Goal: Obtain resource: Download file/media

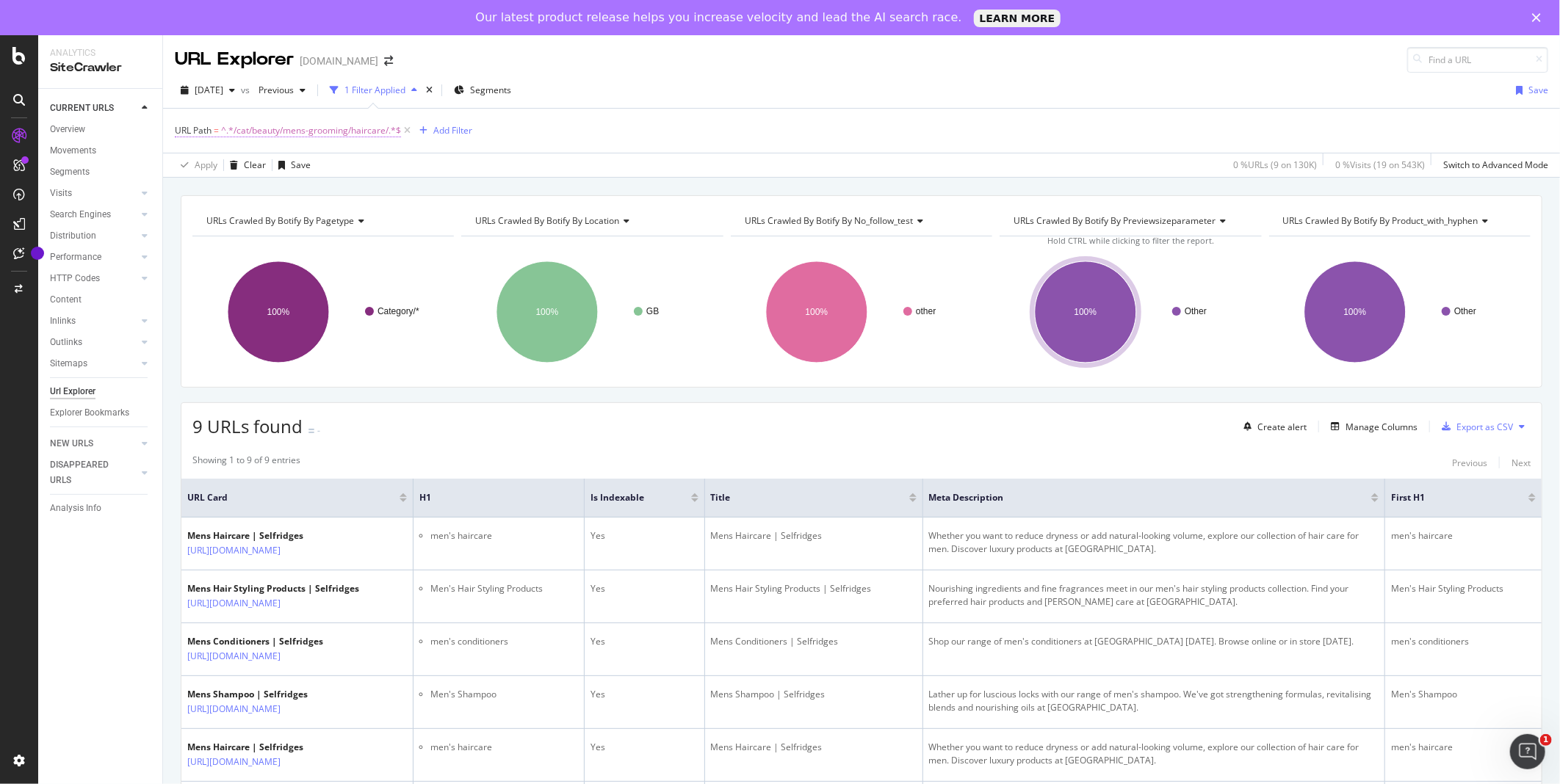
click at [360, 131] on span "^.*/cat/beauty/mens-grooming/haircare/.*$" at bounding box center [311, 130] width 180 height 21
click at [337, 187] on icon at bounding box center [337, 192] width 8 height 10
click at [312, 187] on input "text" at bounding box center [268, 192] width 160 height 23
type input "careers"
click at [336, 224] on div "Apply" at bounding box center [337, 223] width 22 height 12
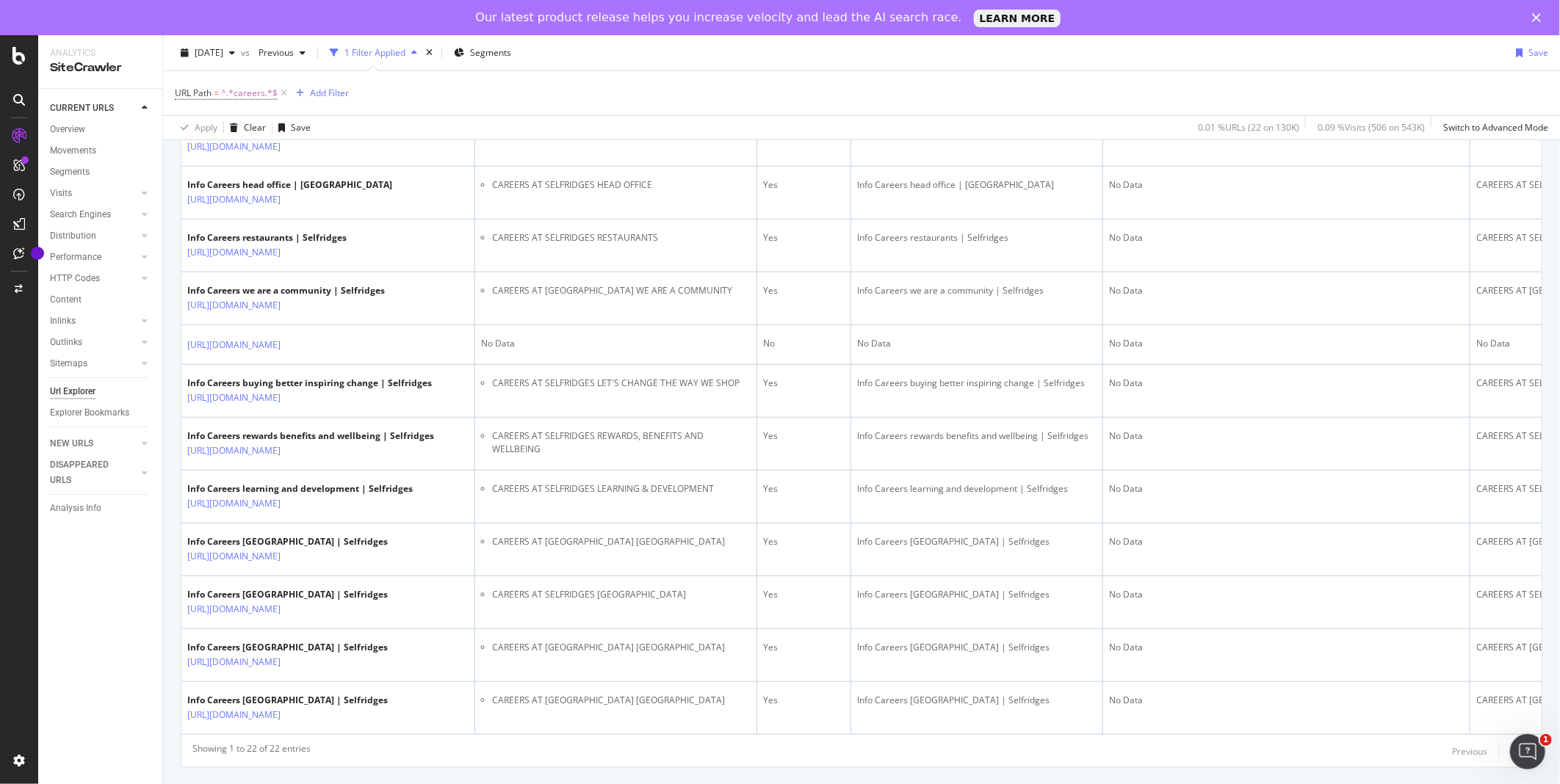
scroll to position [1078, 0]
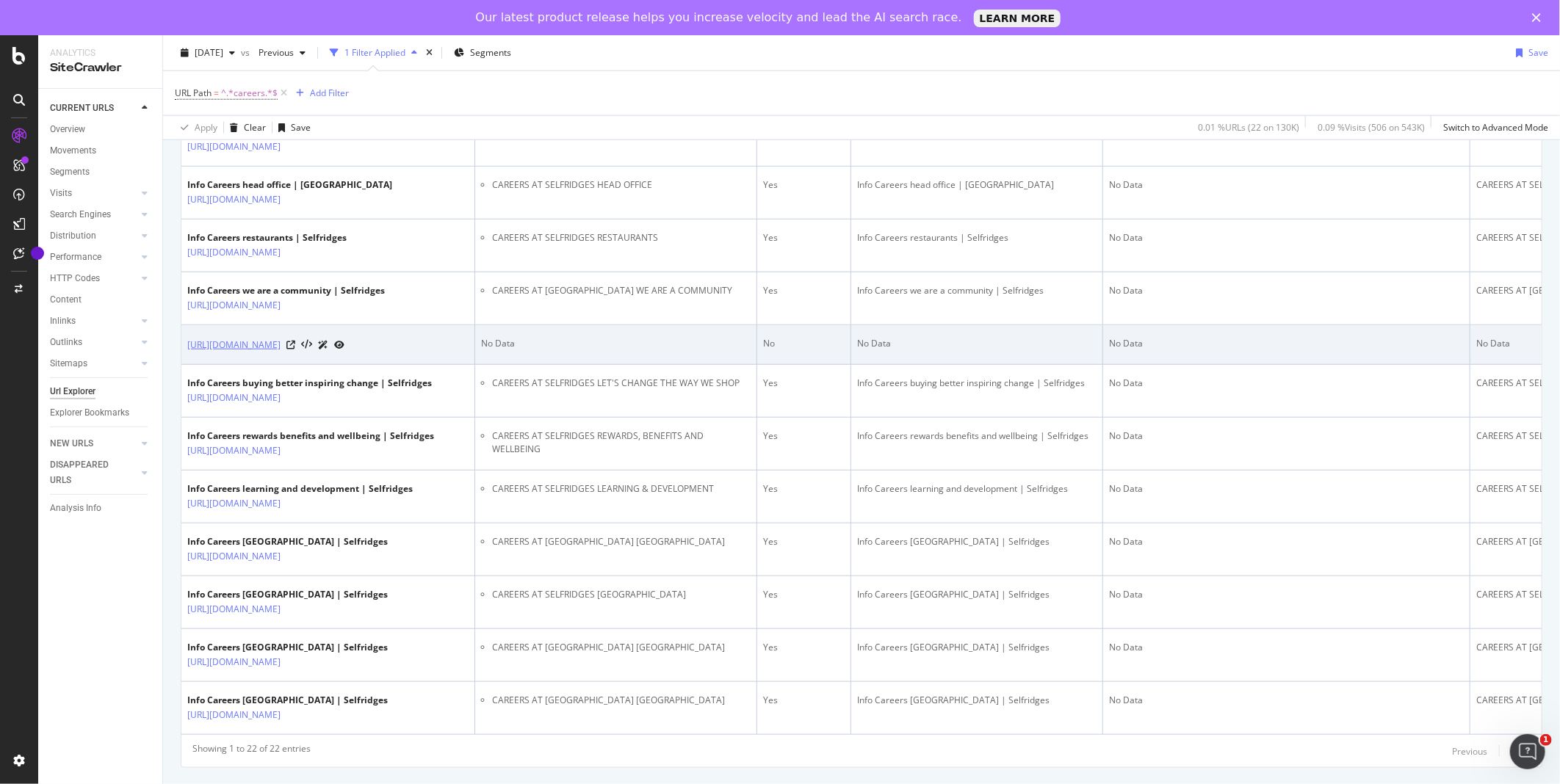
click at [281, 353] on link "[URL][DOMAIN_NAME]" at bounding box center [233, 345] width 93 height 15
click at [296, 350] on icon at bounding box center [290, 344] width 9 height 9
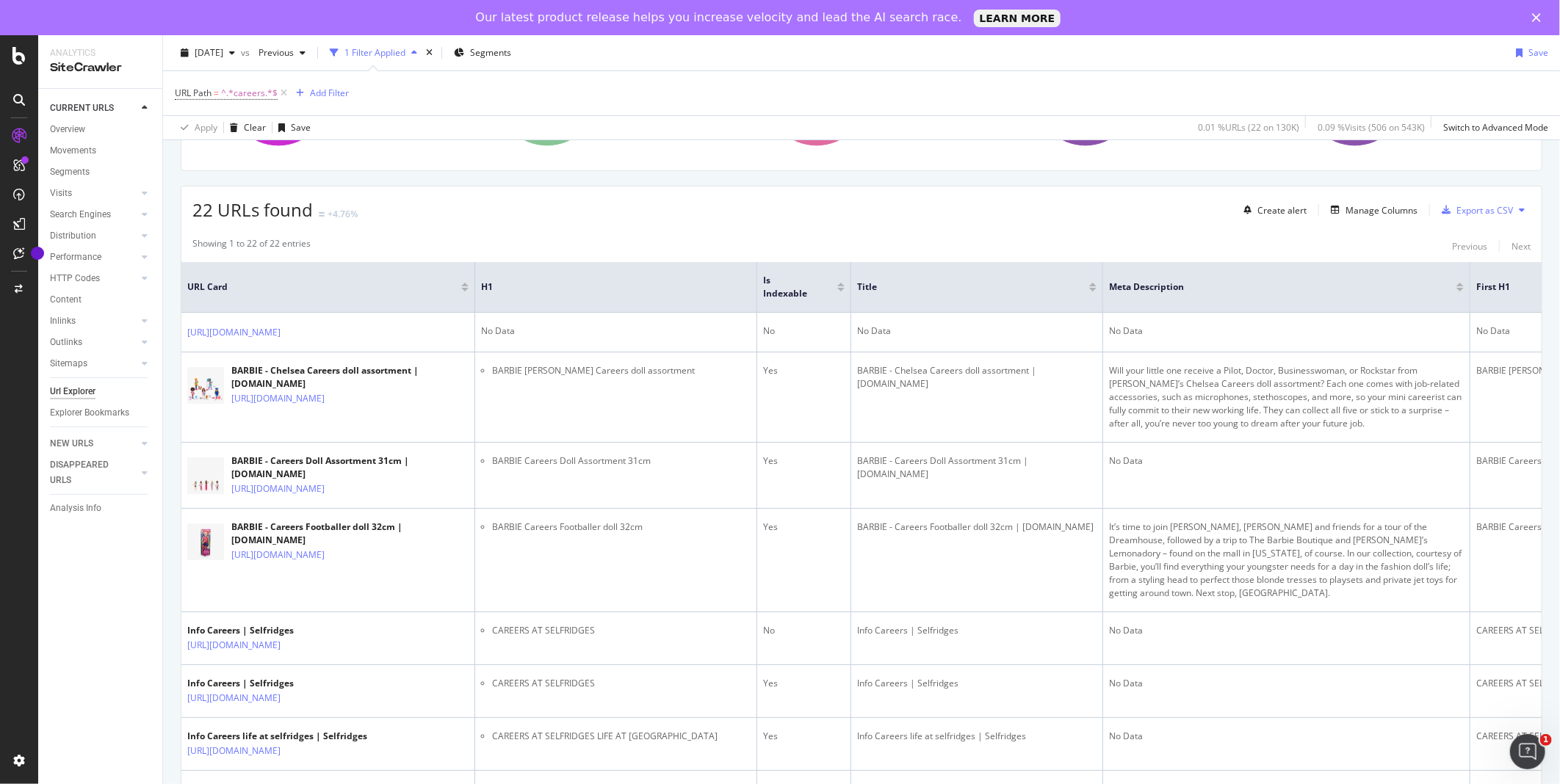
scroll to position [216, 0]
click at [1494, 208] on div "Export as CSV" at bounding box center [1485, 211] width 57 height 12
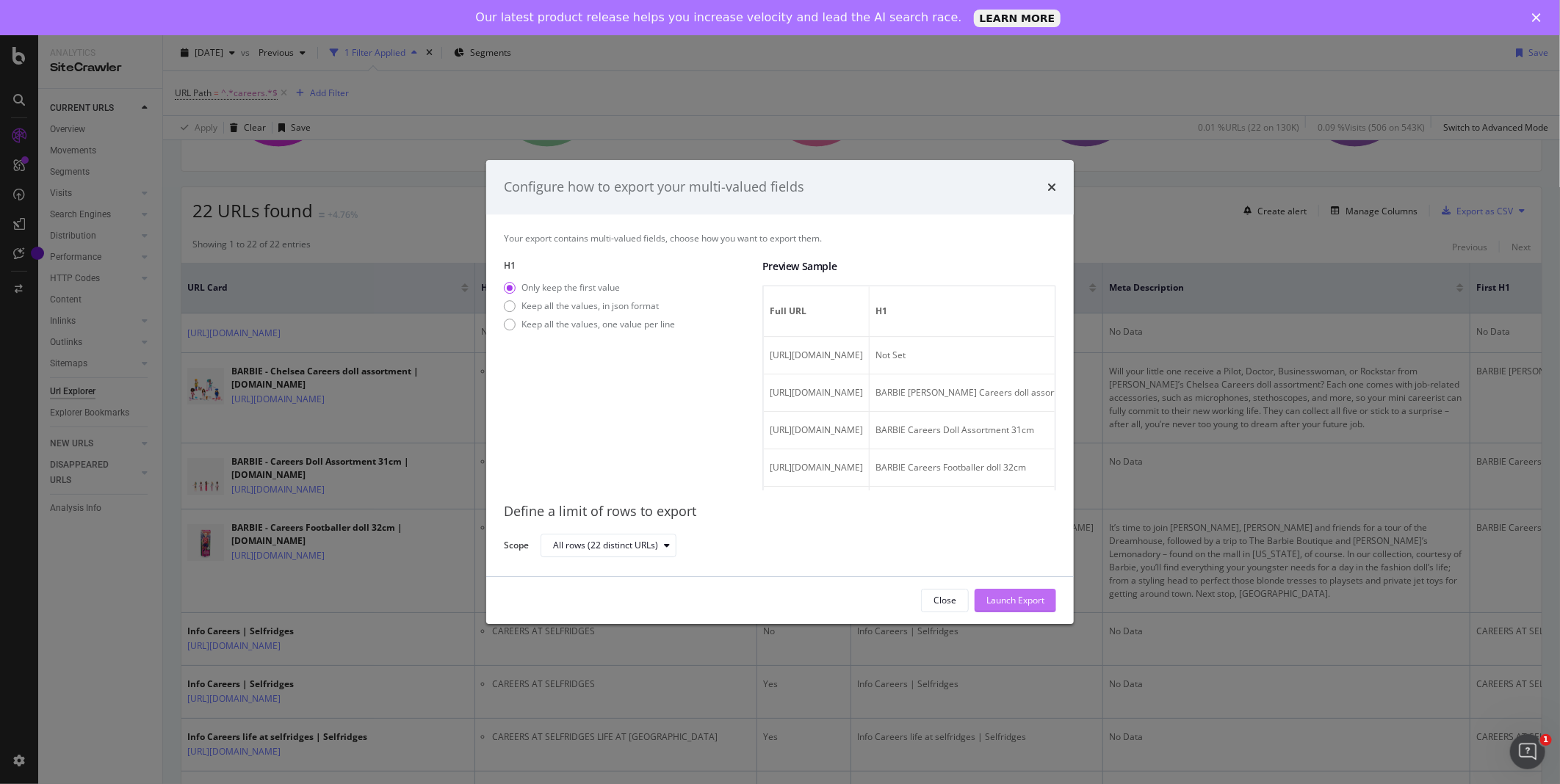
click at [998, 605] on div "Launch Export" at bounding box center [1015, 600] width 58 height 12
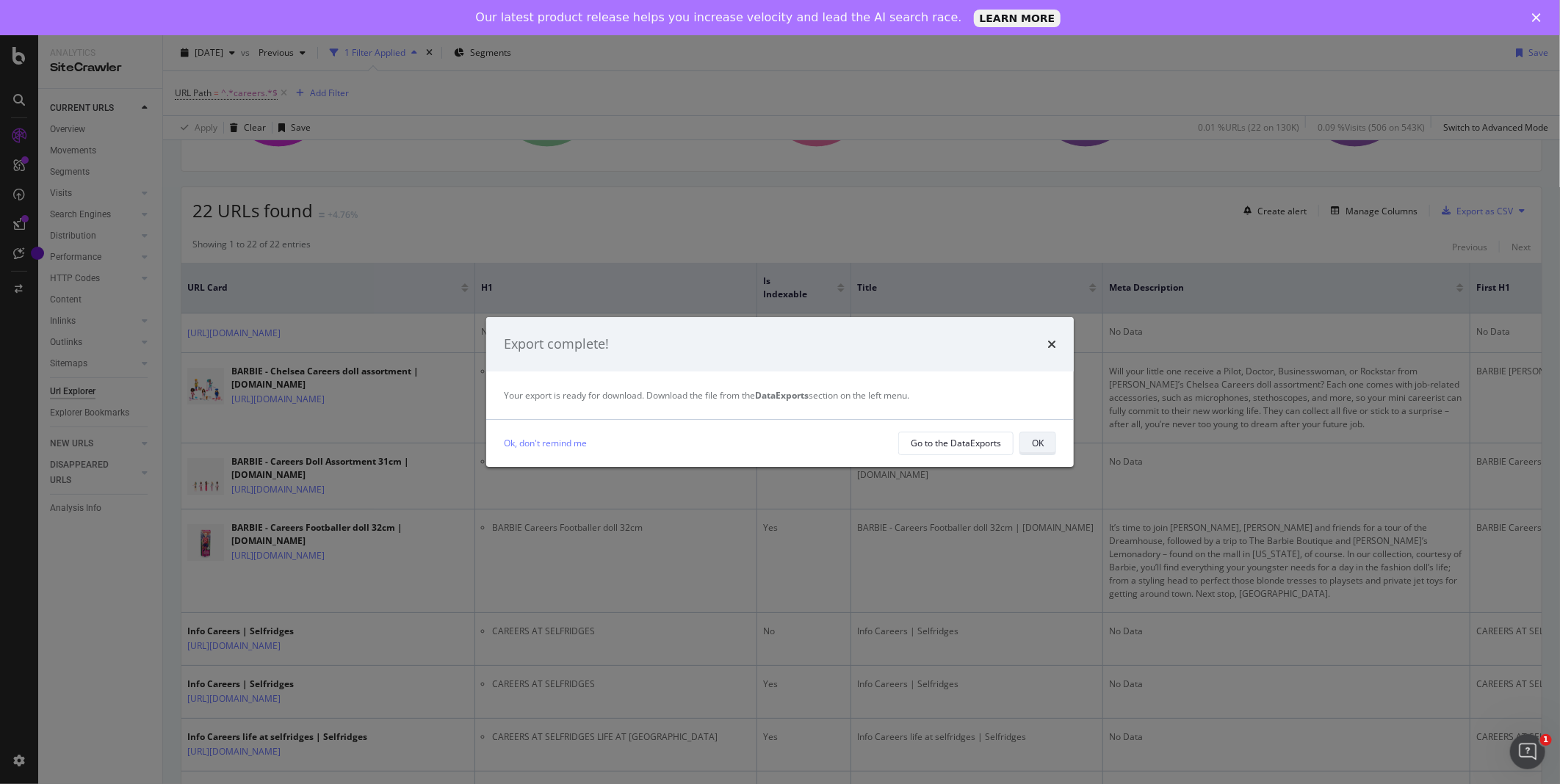
click at [1045, 446] on button "OK" at bounding box center [1037, 444] width 36 height 23
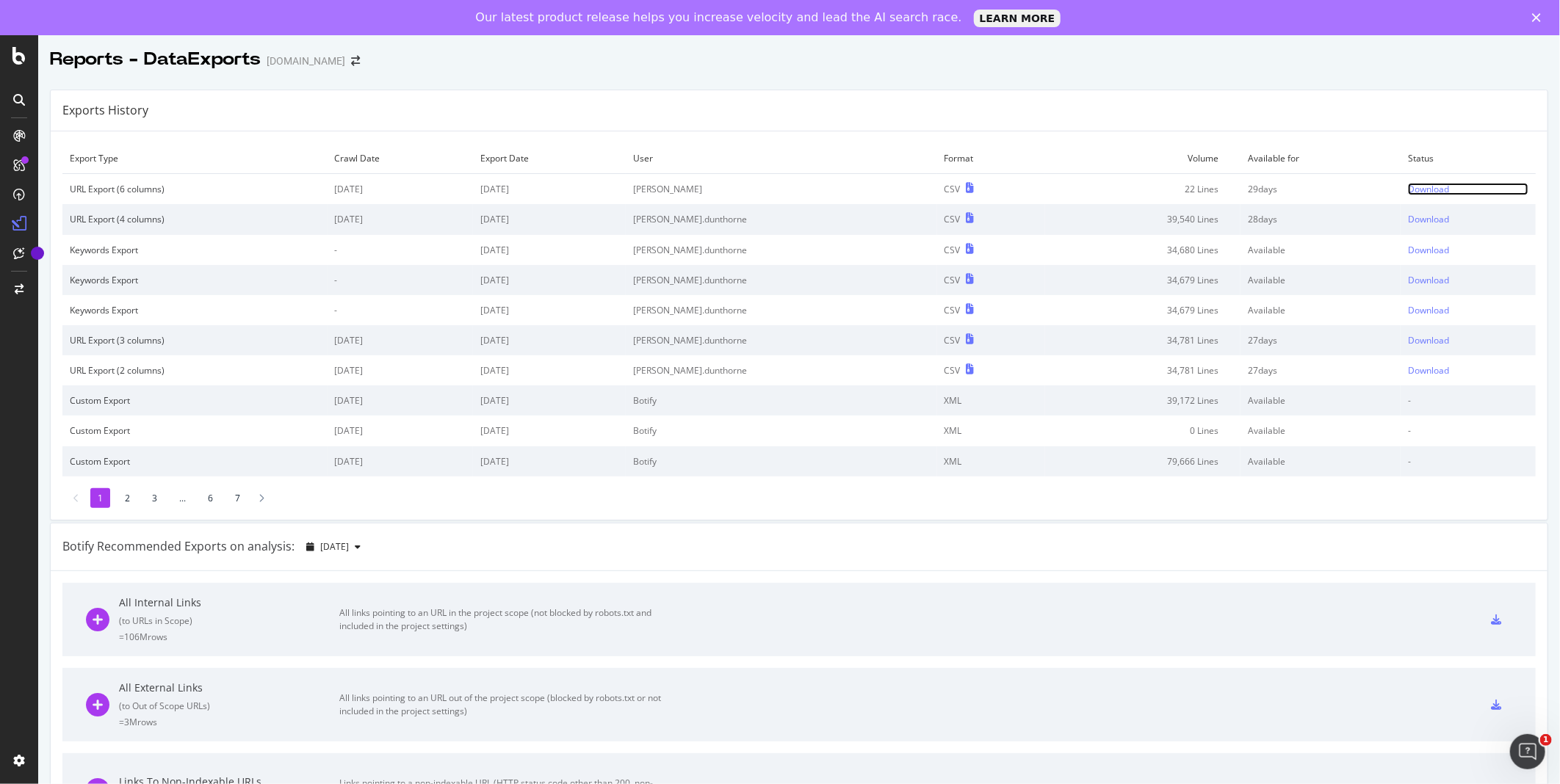
click at [1408, 191] on div "Download" at bounding box center [1428, 189] width 41 height 12
